Goal: Task Accomplishment & Management: Use online tool/utility

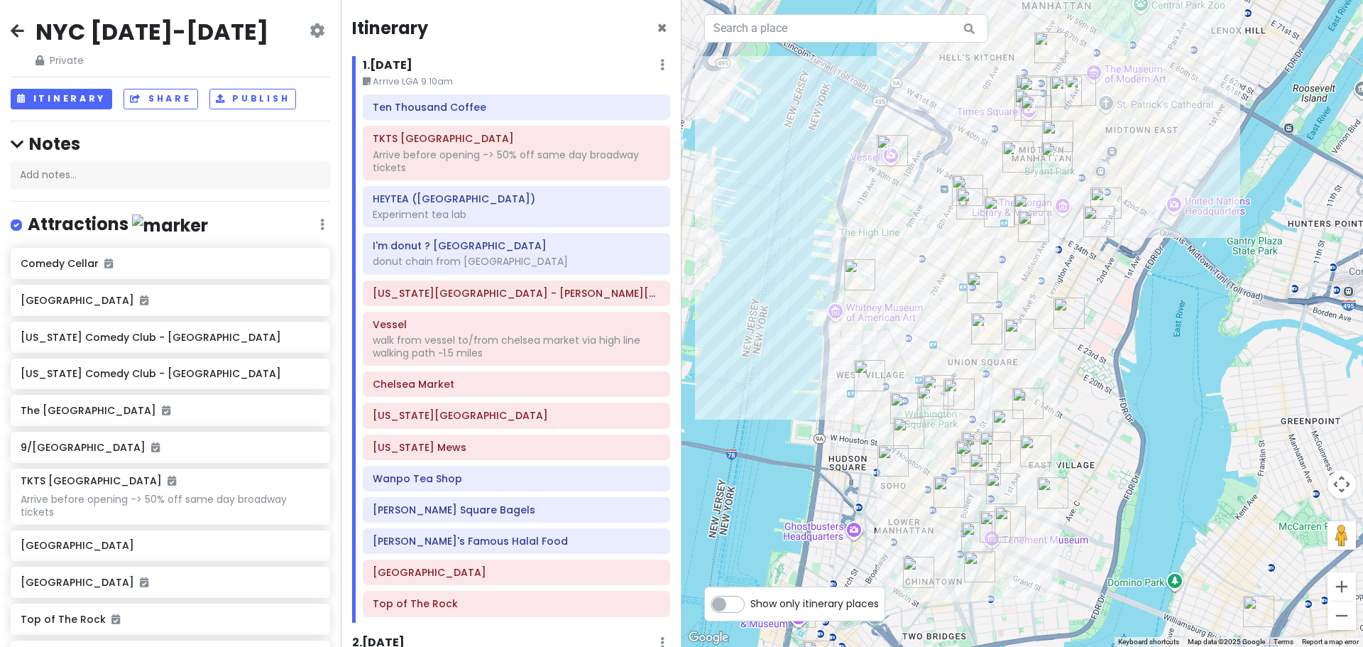
scroll to position [2722, 0]
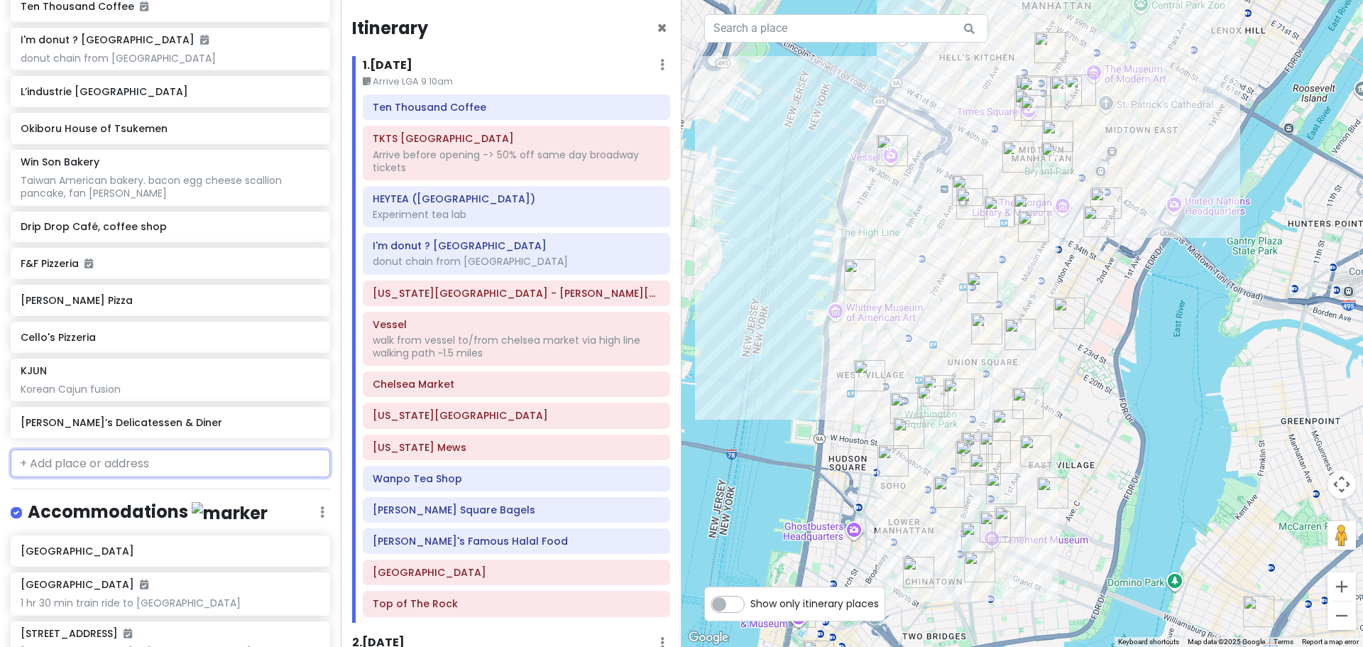
click at [125, 453] on input "text" at bounding box center [170, 463] width 319 height 28
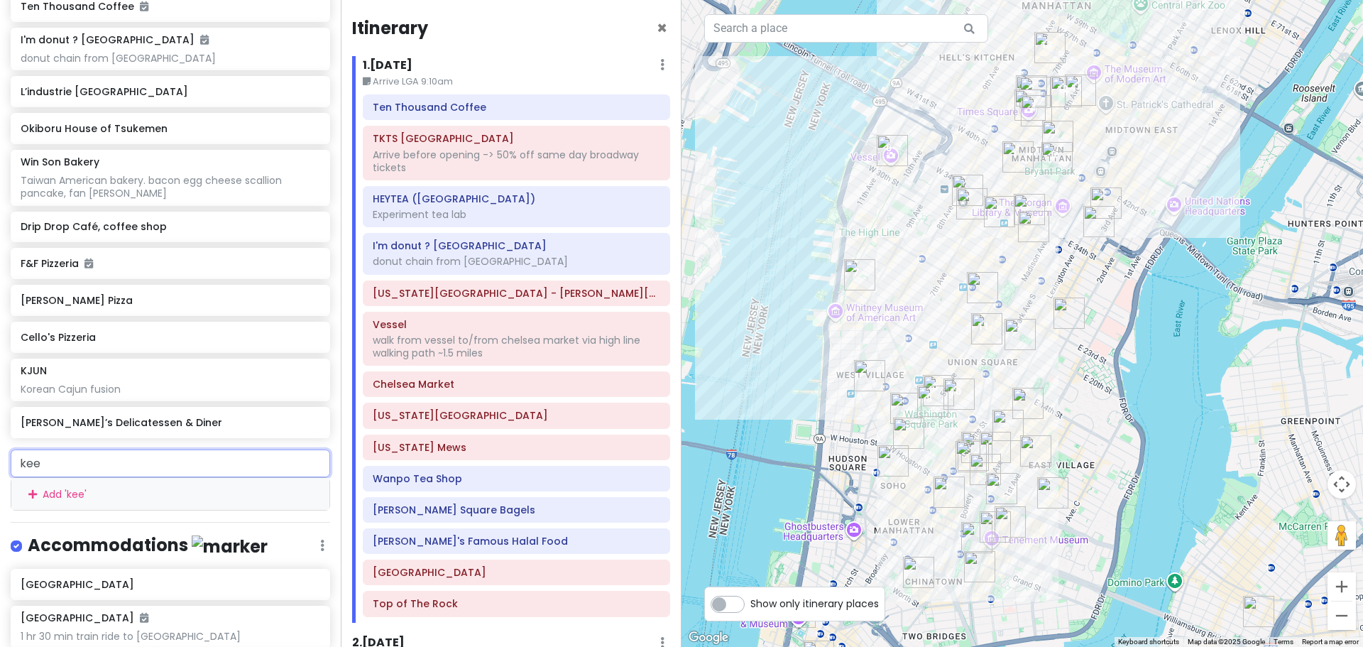
type input "keen"
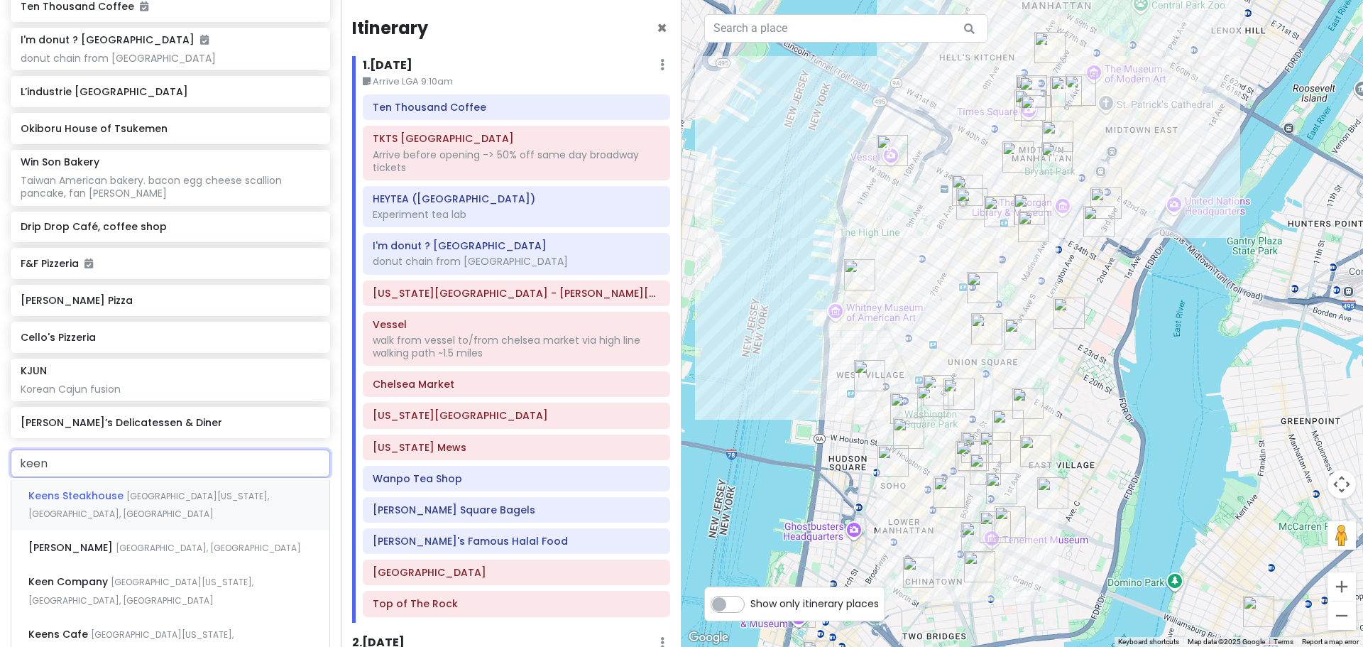
click at [121, 478] on div "[GEOGRAPHIC_DATA][US_STATE], [GEOGRAPHIC_DATA], [GEOGRAPHIC_DATA]" at bounding box center [170, 504] width 318 height 53
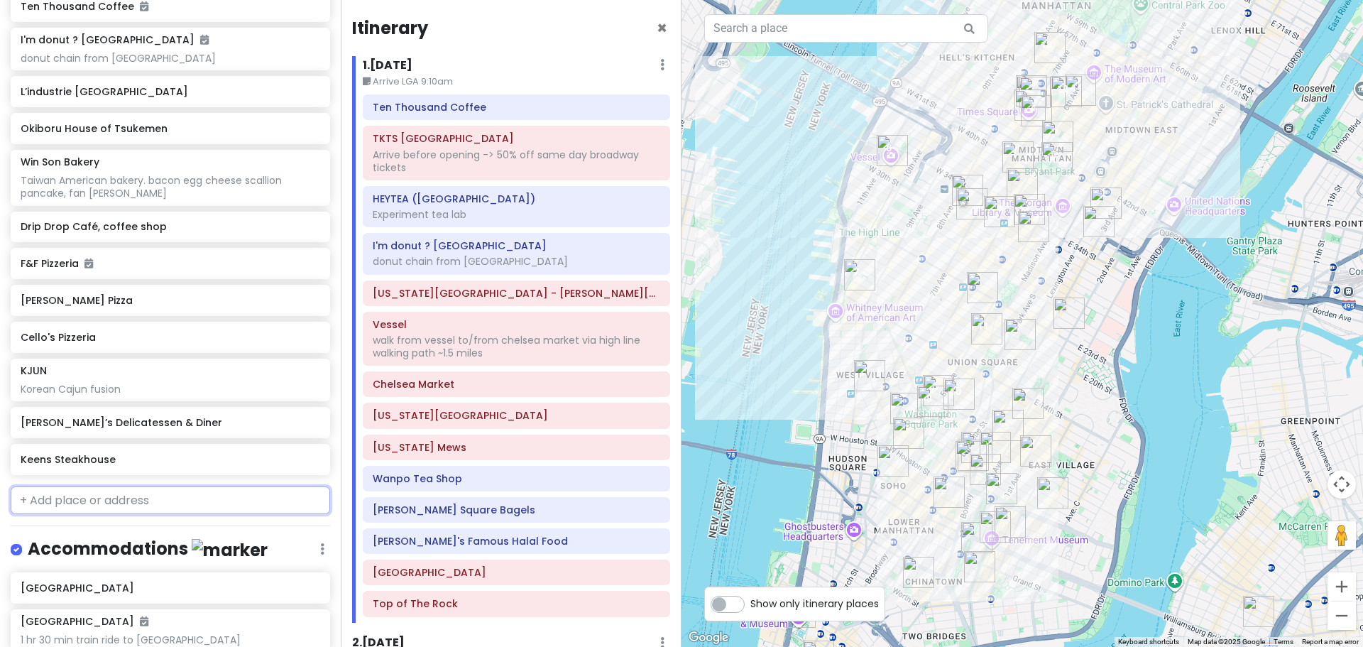
scroll to position [2758, 0]
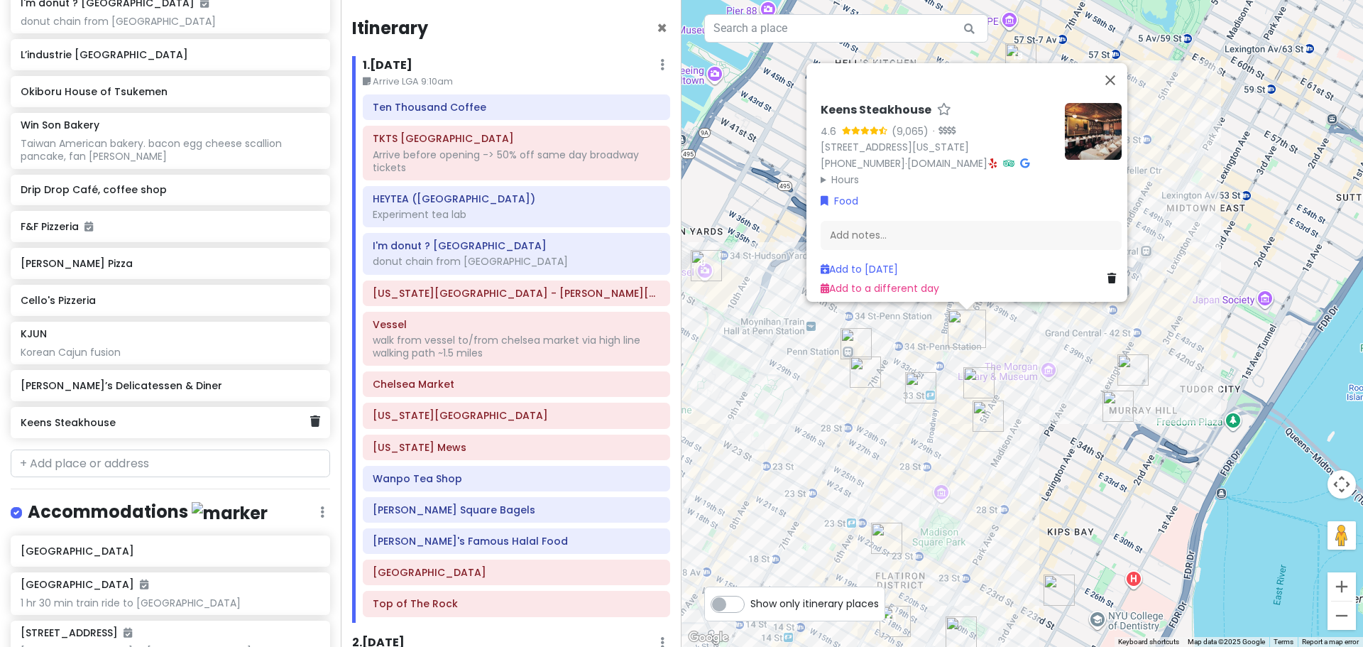
click at [135, 416] on h6 "Keens Steakhouse" at bounding box center [165, 422] width 289 height 13
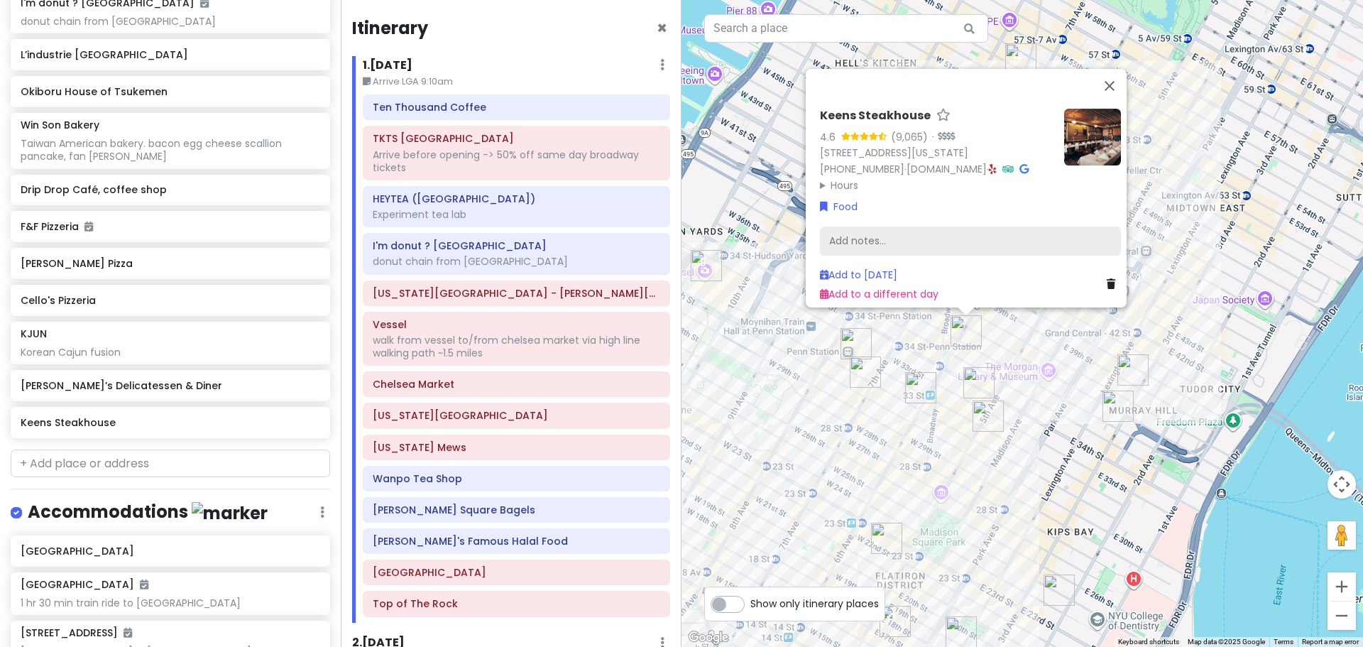
click at [895, 226] on div "Add notes..." at bounding box center [970, 241] width 301 height 30
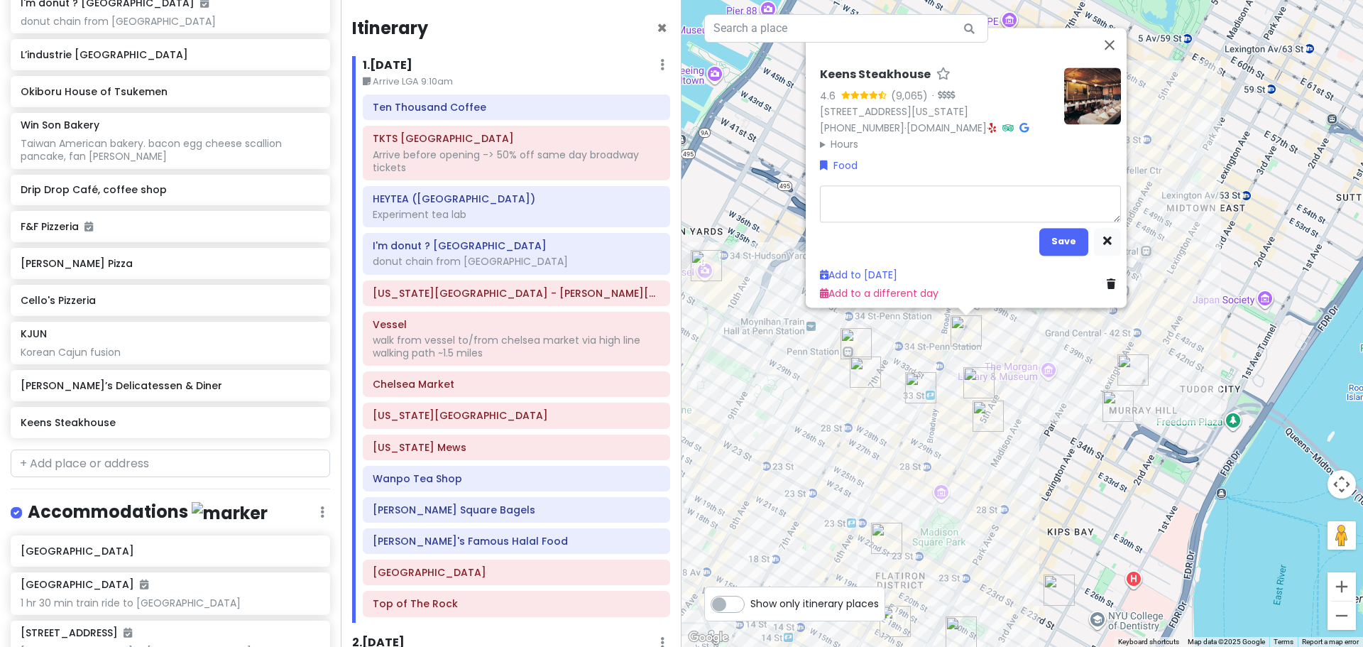
type textarea "x"
type textarea "mu"
type textarea "x"
type textarea "mut"
type textarea "x"
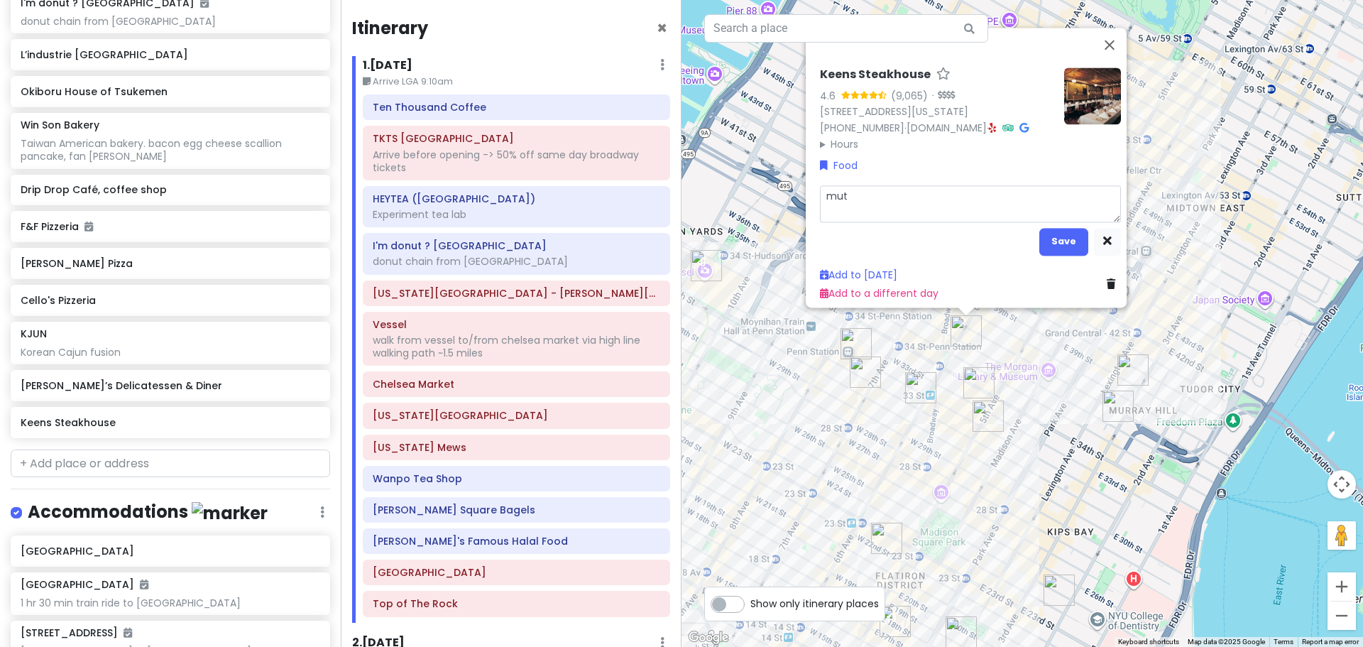
type textarea "mutt"
type textarea "x"
type textarea "mutto"
type textarea "x"
type textarea "mutton"
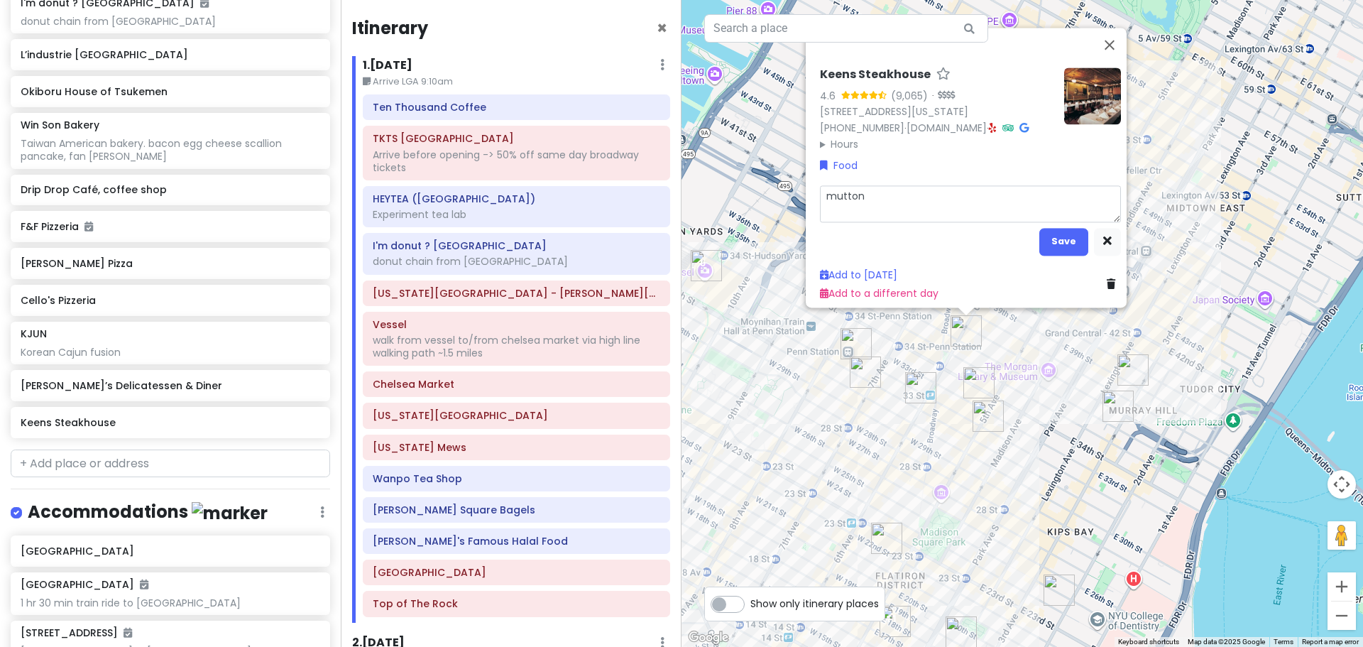
type textarea "x"
type textarea "mutton"
type textarea "x"
type textarea "mutton c"
type textarea "x"
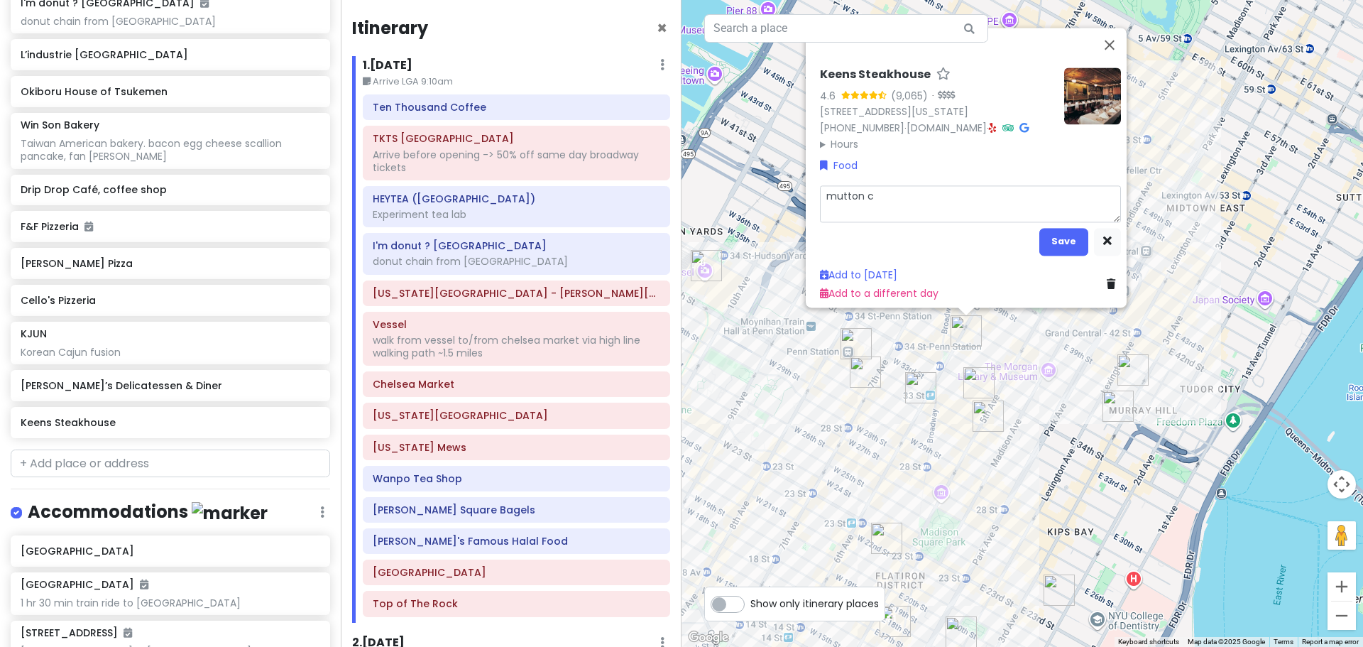
type textarea "mutton ch"
type textarea "x"
type textarea "mutton cho"
type textarea "x"
type textarea "mutton chop"
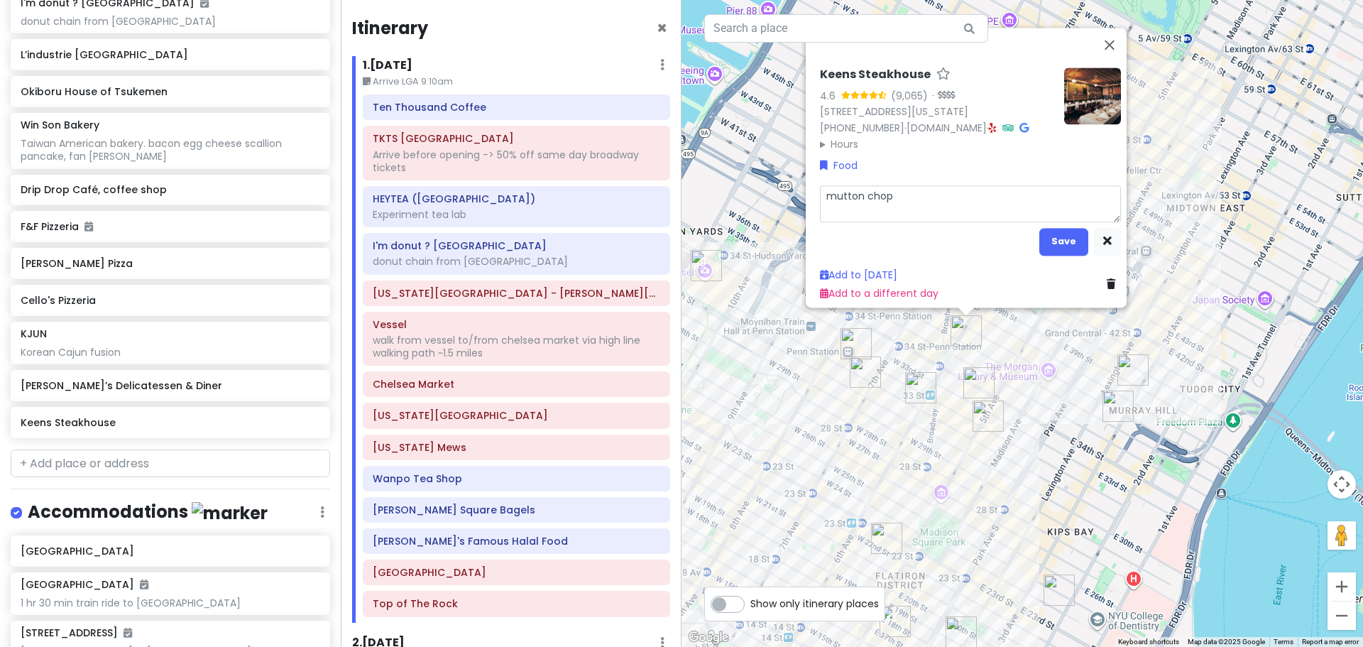
type textarea "x"
type textarea "mutton chops"
click at [1063, 237] on button "Save" at bounding box center [1063, 241] width 49 height 28
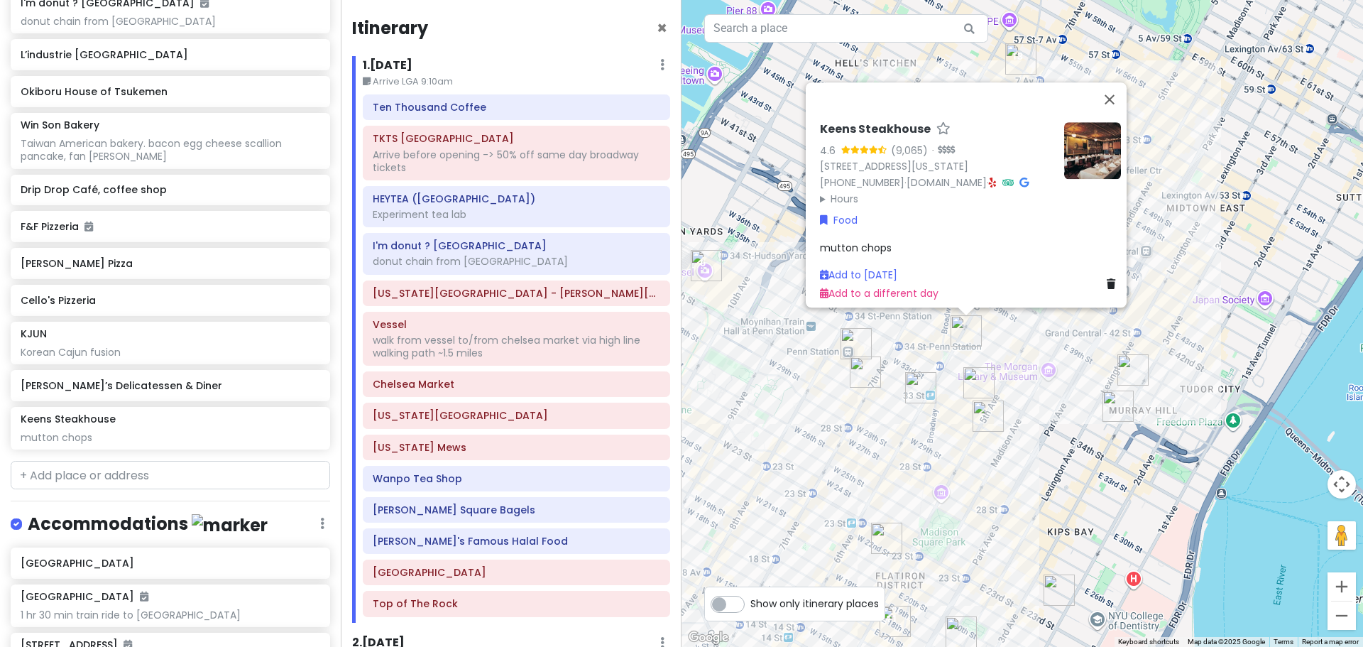
scroll to position [2771, 0]
